Goal: Transaction & Acquisition: Purchase product/service

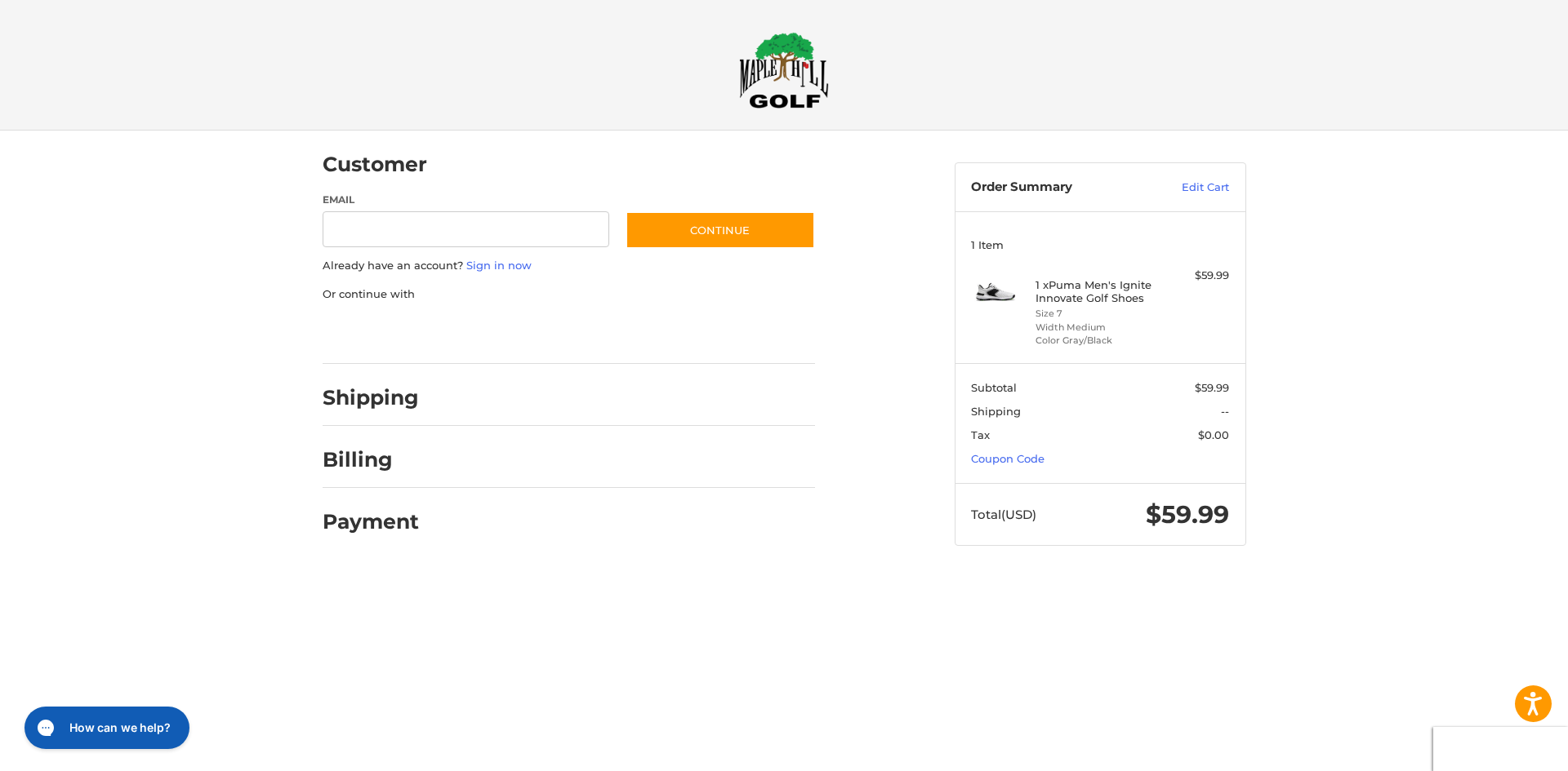
click at [1005, 332] on figure at bounding box center [1003, 307] width 64 height 80
click at [0, 578] on div at bounding box center [0, 578] width 0 height 0
click at [489, 234] on input "Email" at bounding box center [466, 229] width 287 height 37
click at [524, 152] on div "Customer" at bounding box center [569, 165] width 493 height 55
click at [1068, 296] on h4 "1 x Puma Men's Ignite Innovate Golf Shoes" at bounding box center [1097, 291] width 125 height 27
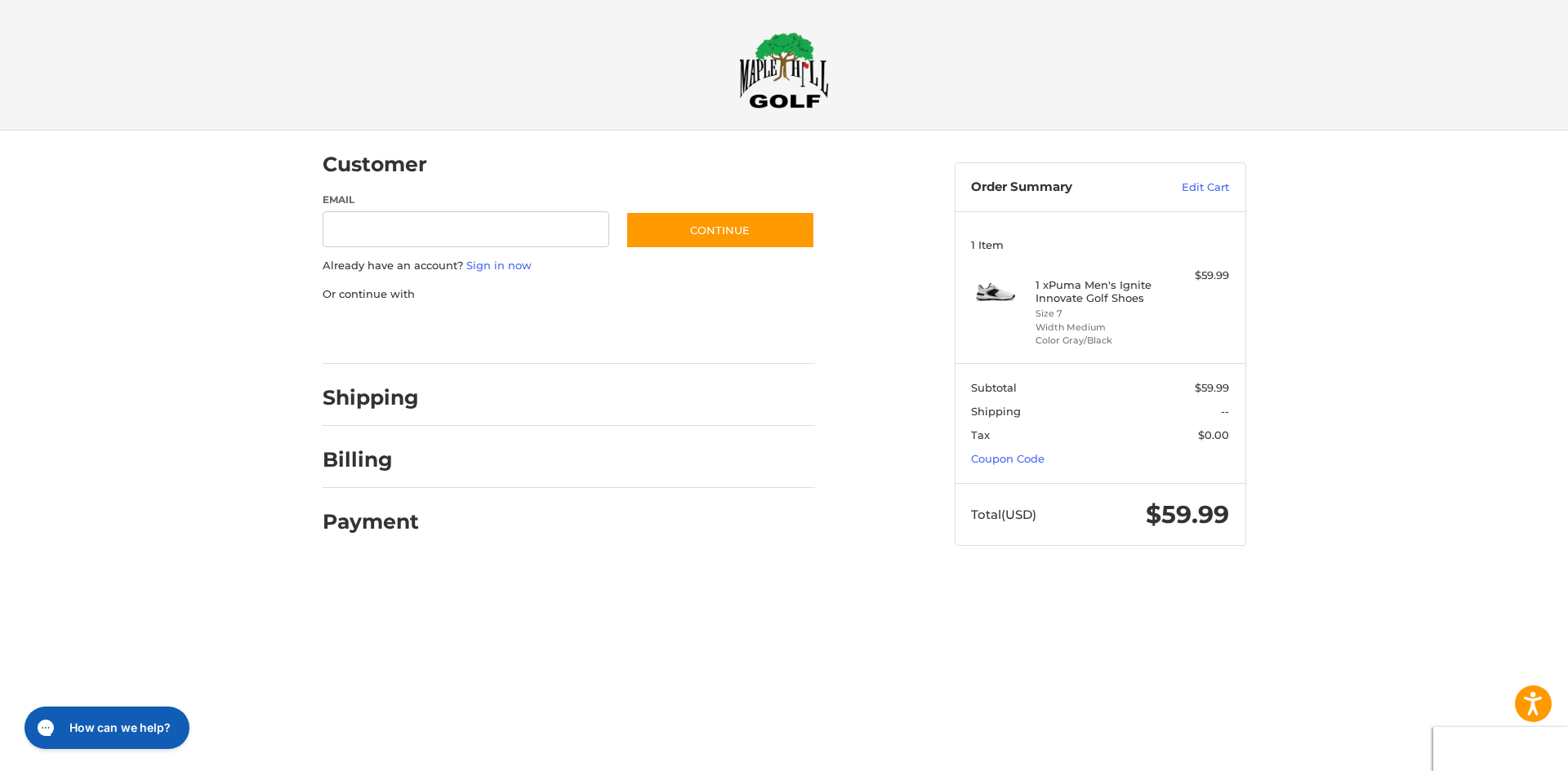
drag, startPoint x: 1174, startPoint y: 3, endPoint x: 1009, endPoint y: 98, distance: 190.4
click at [1009, 98] on div "Checkout" at bounding box center [784, 64] width 980 height 130
click at [1009, 98] on h2 at bounding box center [783, 70] width 937 height 77
